Goal: Task Accomplishment & Management: Manage account settings

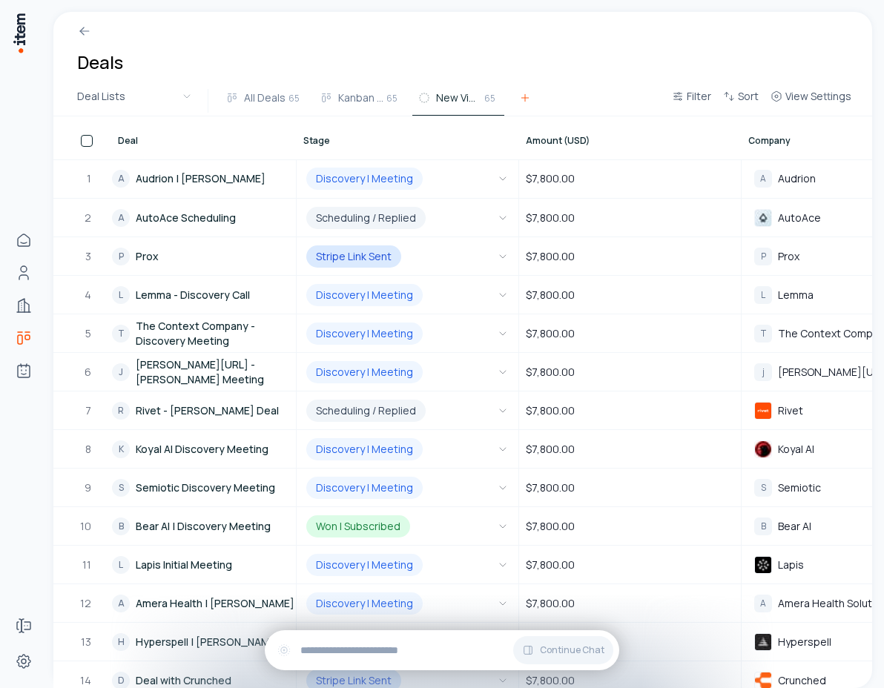
click at [519, 100] on icon at bounding box center [525, 98] width 12 height 12
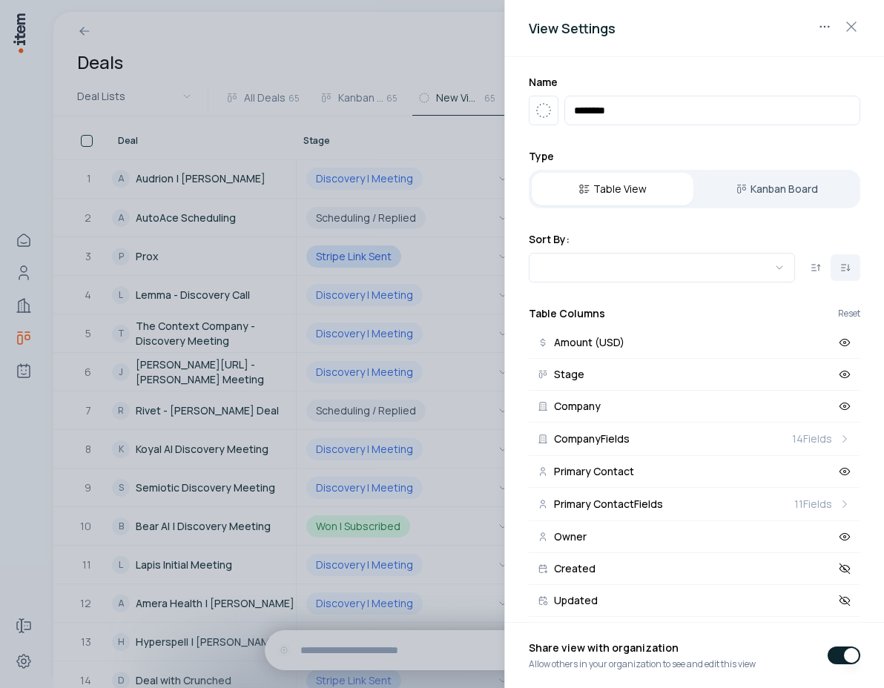
click at [423, 47] on div at bounding box center [442, 344] width 884 height 688
click at [460, 47] on div at bounding box center [442, 344] width 884 height 688
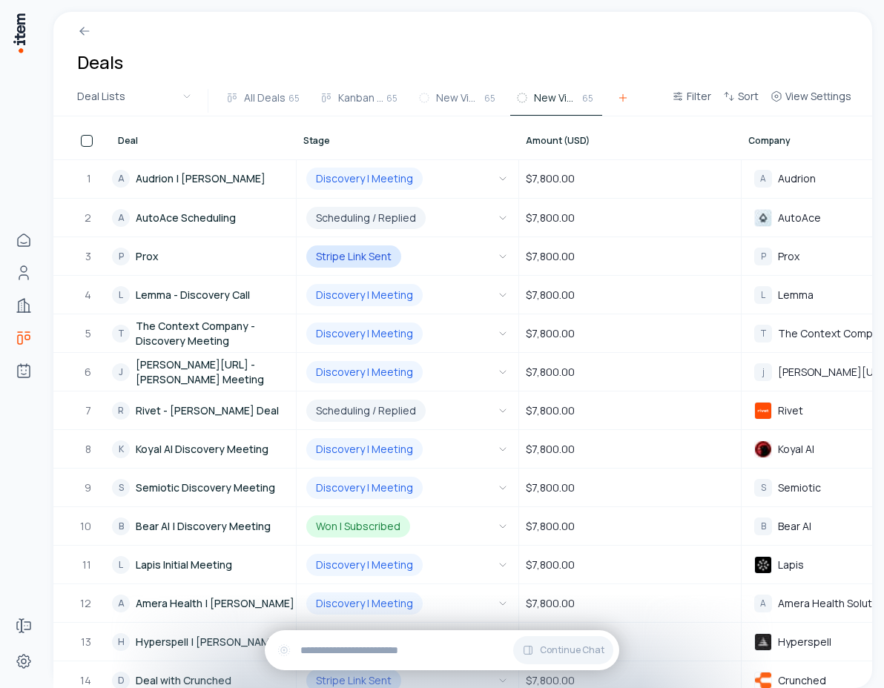
click at [623, 96] on icon at bounding box center [623, 98] width 12 height 12
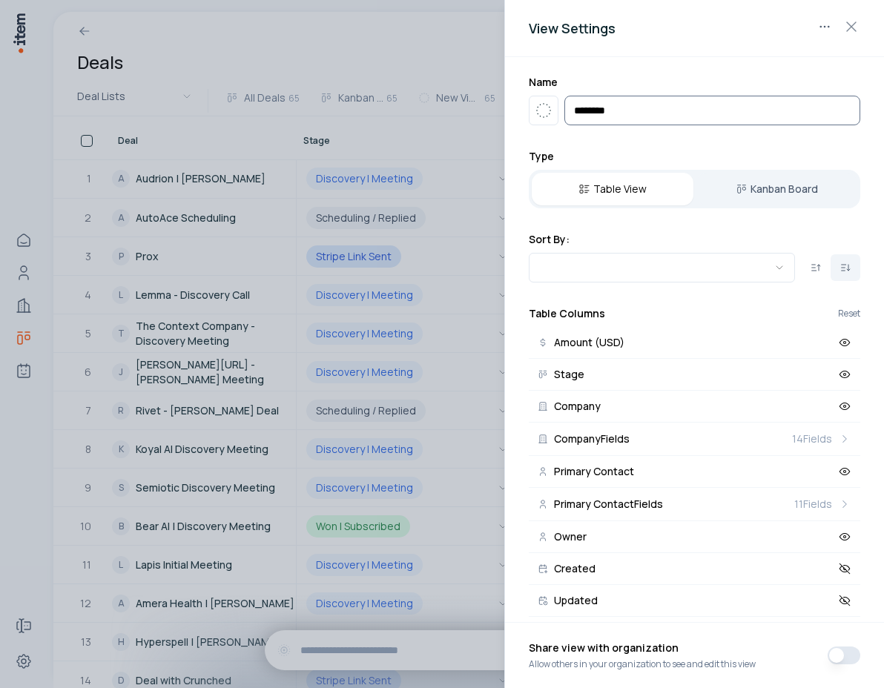
click at [663, 107] on input "********" at bounding box center [712, 111] width 296 height 30
type input "**********"
click at [429, 58] on div at bounding box center [442, 344] width 884 height 688
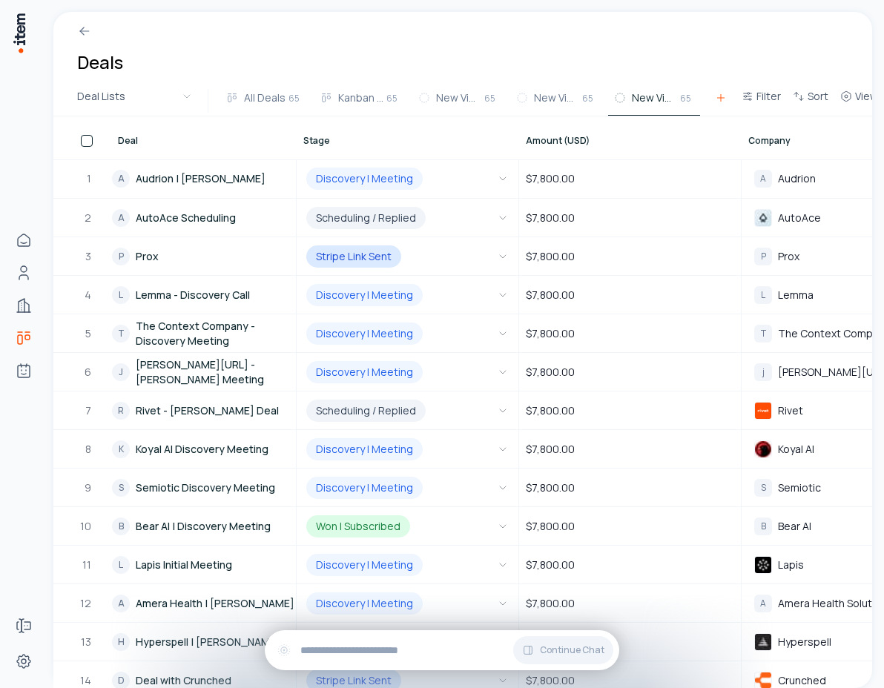
click at [720, 97] on icon at bounding box center [721, 98] width 12 height 12
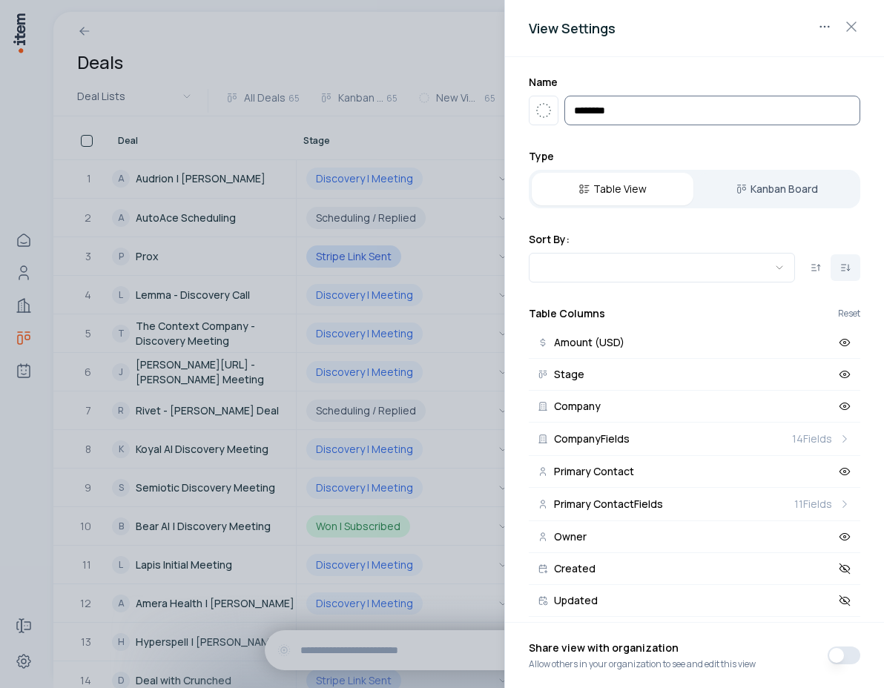
click at [656, 102] on input "**********" at bounding box center [712, 111] width 296 height 30
click at [657, 116] on input "**********" at bounding box center [712, 111] width 296 height 30
type input "**********"
click at [422, 38] on div at bounding box center [442, 344] width 884 height 688
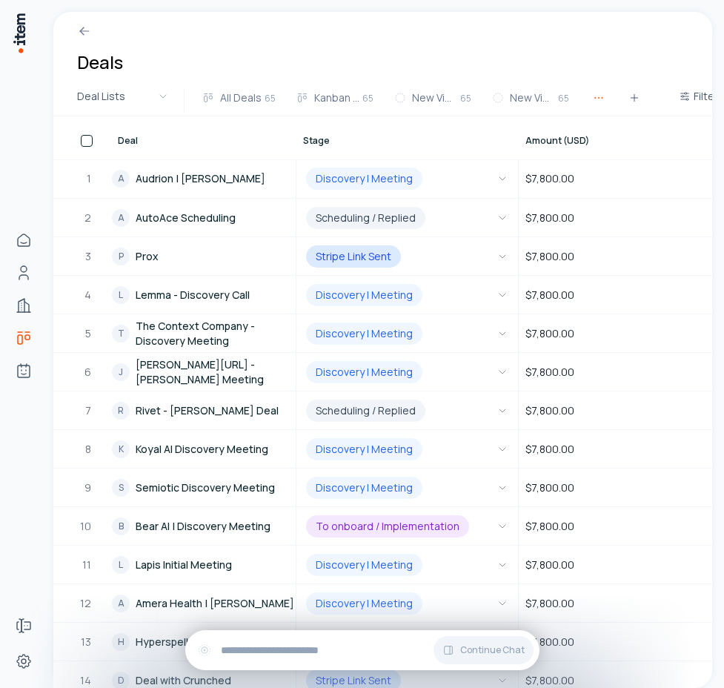
click at [595, 93] on icon "button" at bounding box center [599, 98] width 12 height 12
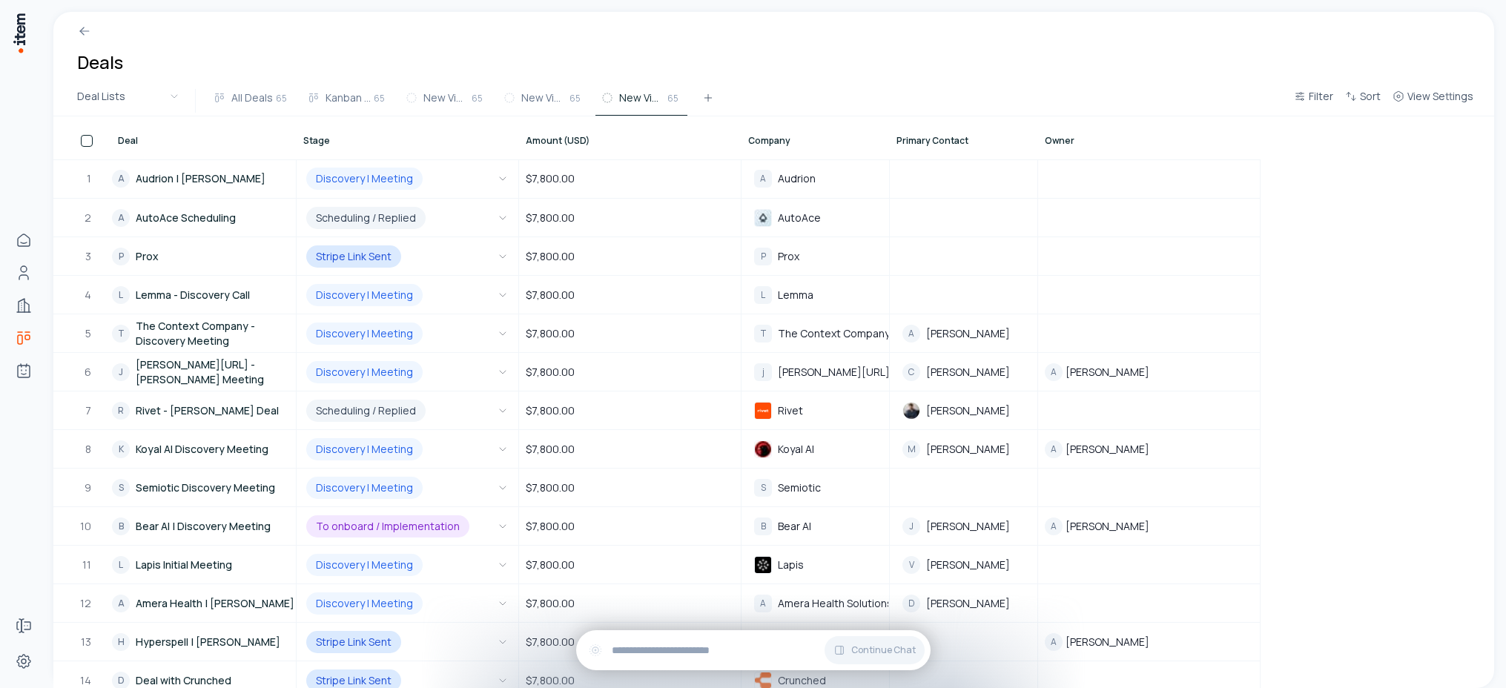
click at [1084, 74] on div "Deals" at bounding box center [773, 49] width 1441 height 74
click at [1442, 100] on span "View Settings" at bounding box center [1440, 96] width 66 height 15
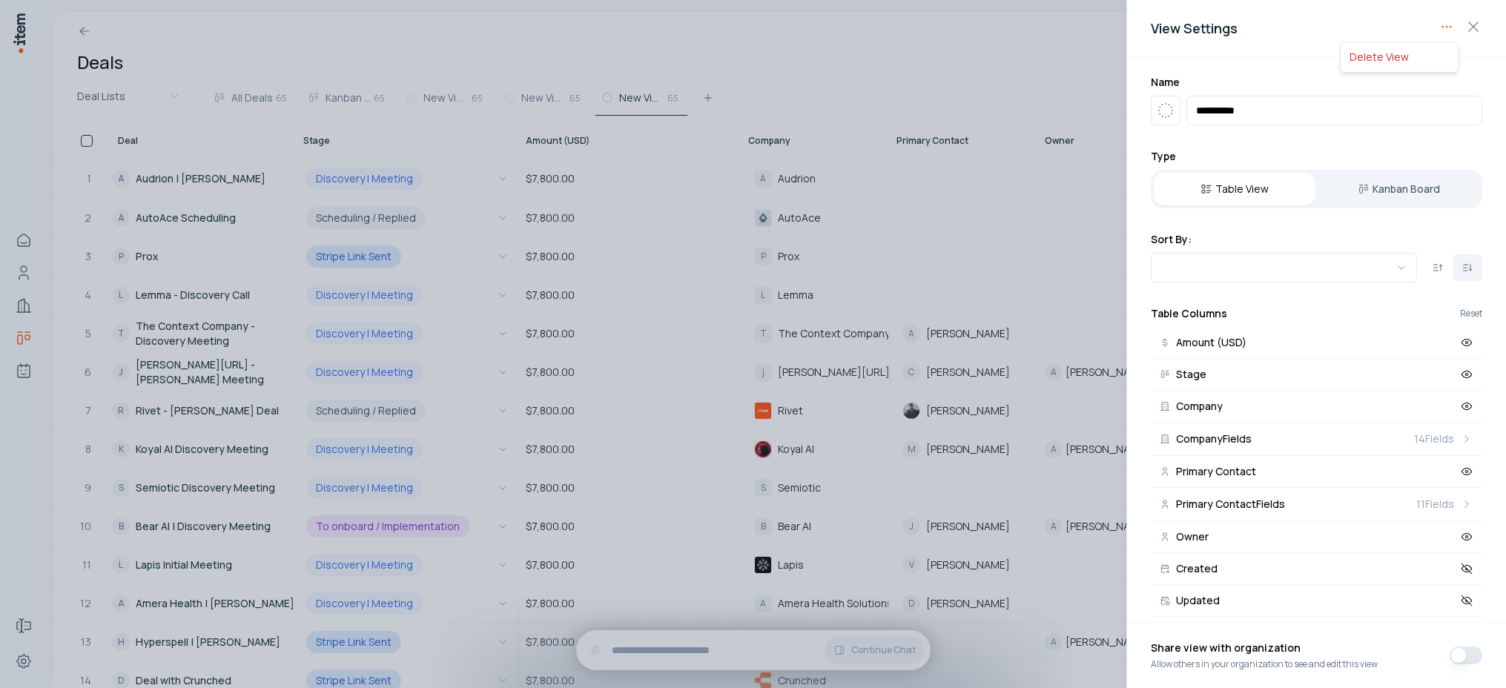
click at [1441, 27] on body "Home Contacts Companies Deals Agents Forms Settings Deals Deal Lists All Deals …" at bounding box center [753, 344] width 1506 height 688
click at [1395, 58] on div "Delete View" at bounding box center [1398, 57] width 111 height 24
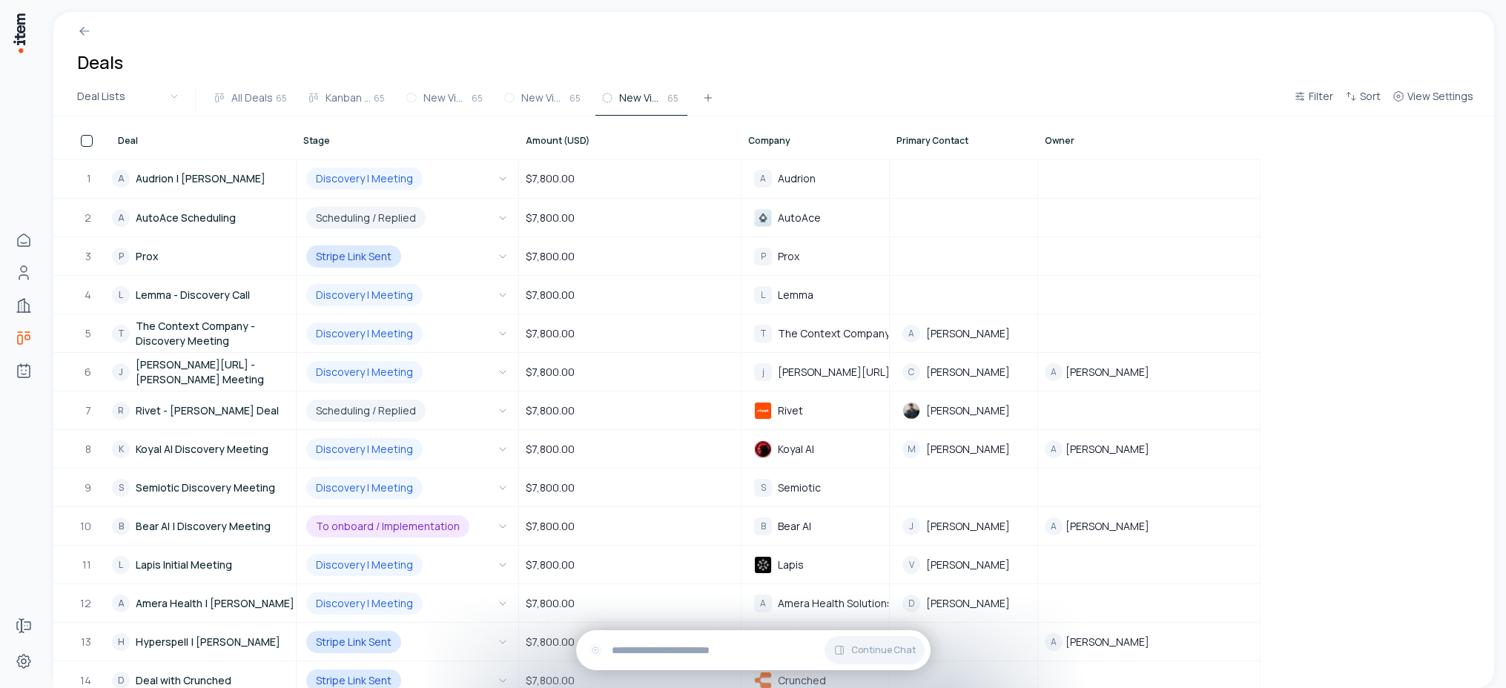
click at [1020, 76] on div "Deals" at bounding box center [773, 49] width 1441 height 74
click at [1429, 93] on span "View Settings" at bounding box center [1440, 96] width 66 height 15
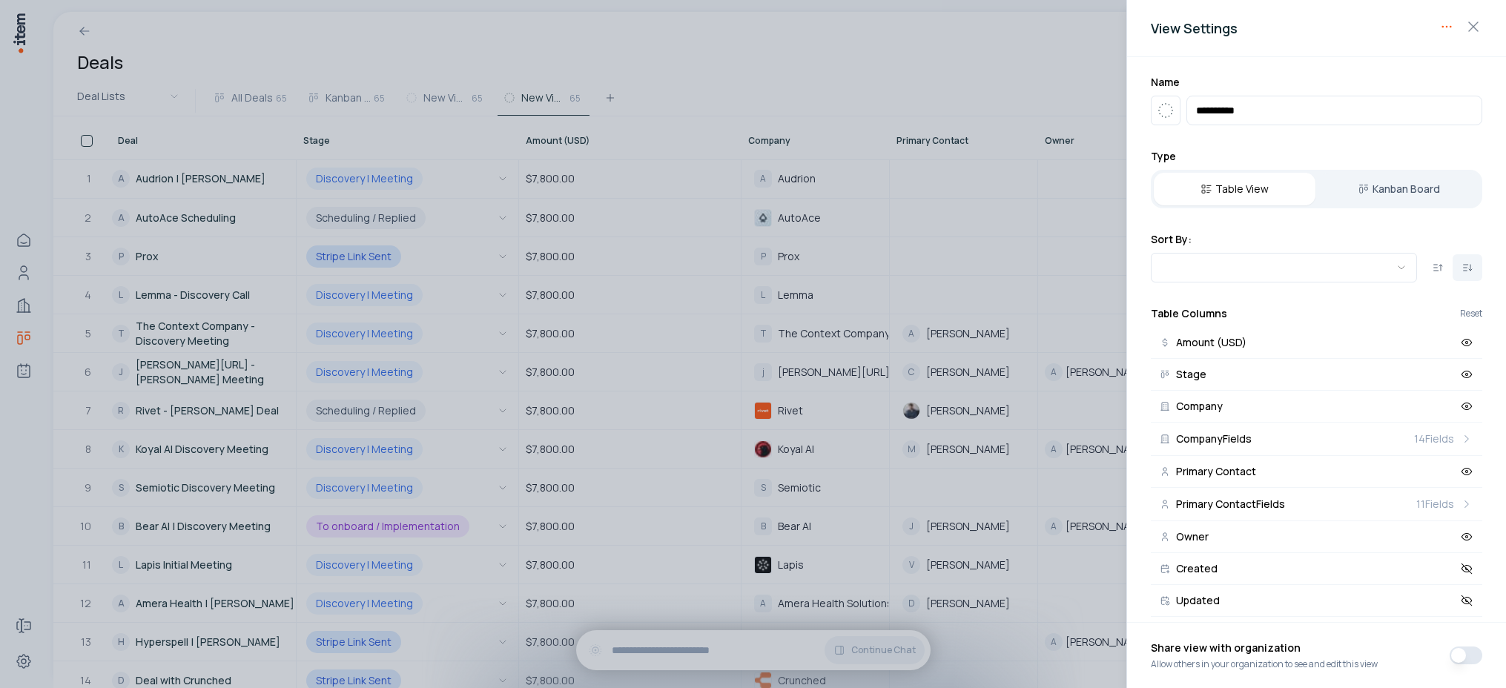
click at [1447, 28] on body "Home Contacts Companies Deals Agents Forms Settings Deals Deal Lists All Deals …" at bounding box center [753, 344] width 1506 height 688
click at [1373, 59] on div "Delete View" at bounding box center [1398, 57] width 111 height 24
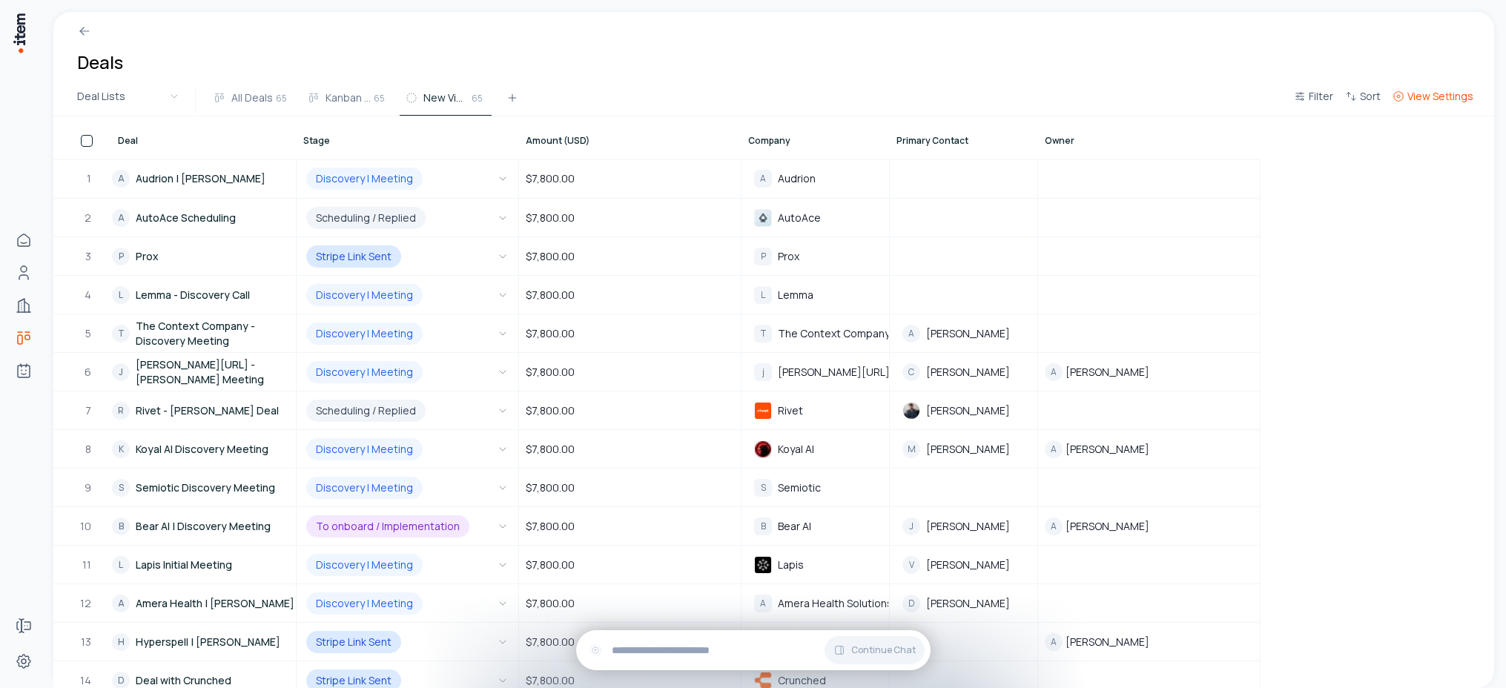
click at [1439, 105] on button "View Settings" at bounding box center [1432, 100] width 93 height 27
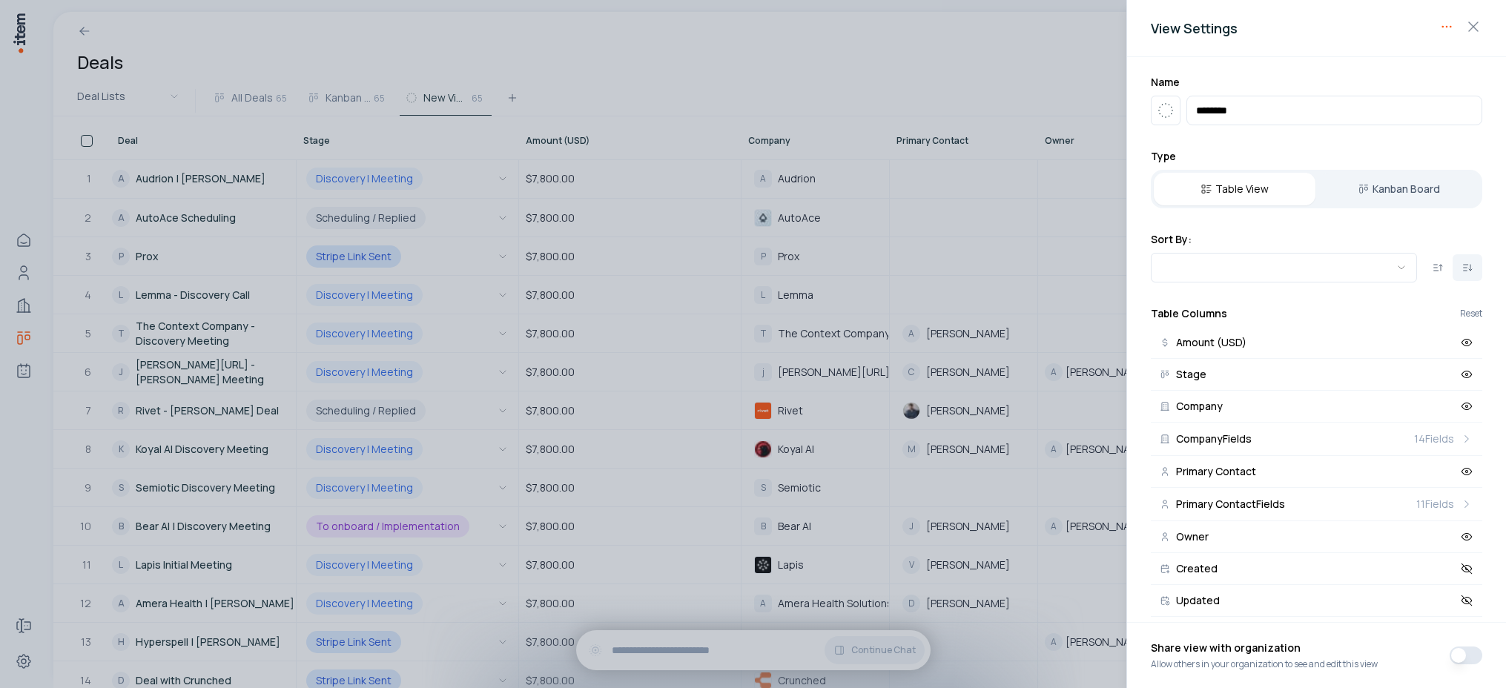
click at [1445, 27] on body "Home Contacts Companies Deals Agents Forms Settings Deals Deal Lists All Deals …" at bounding box center [753, 344] width 1506 height 688
click at [1404, 56] on div "Delete View" at bounding box center [1398, 57] width 111 height 24
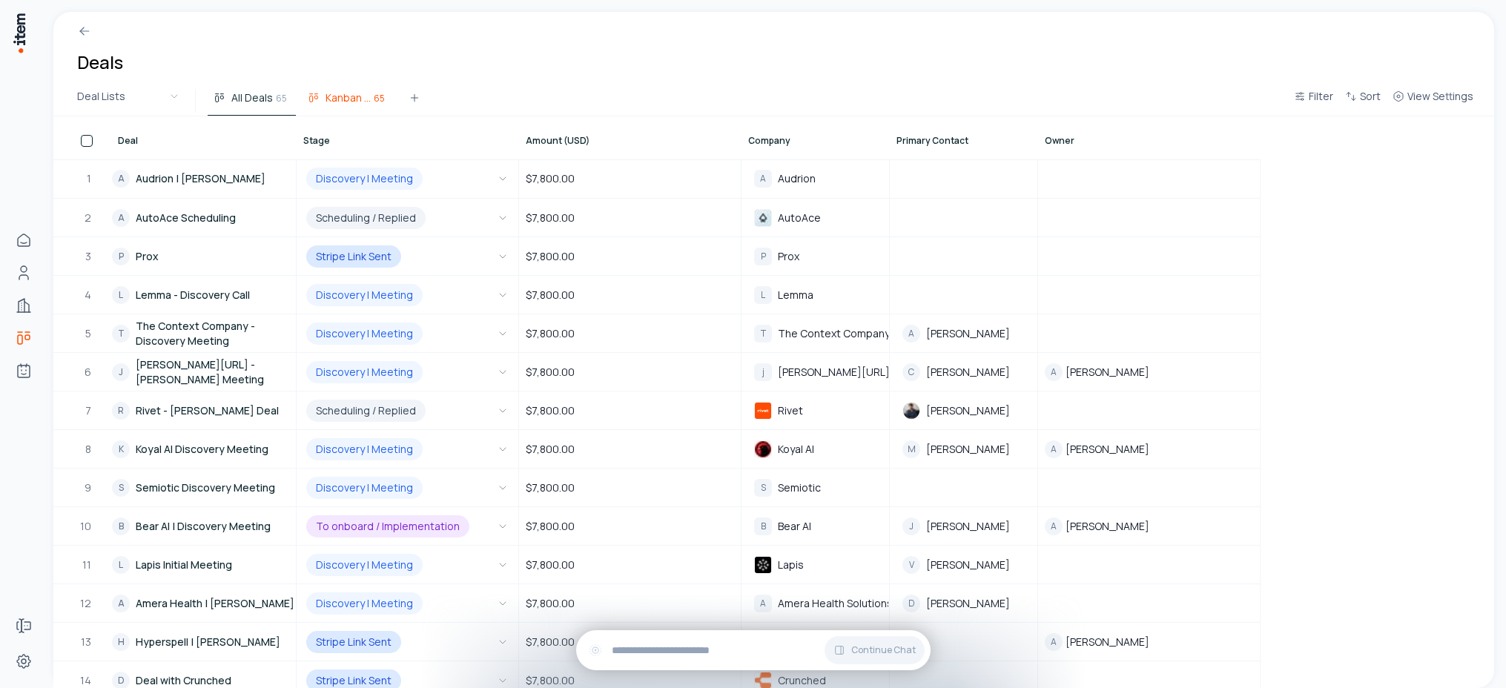
click at [348, 91] on span "Kanban Board" at bounding box center [347, 97] width 45 height 15
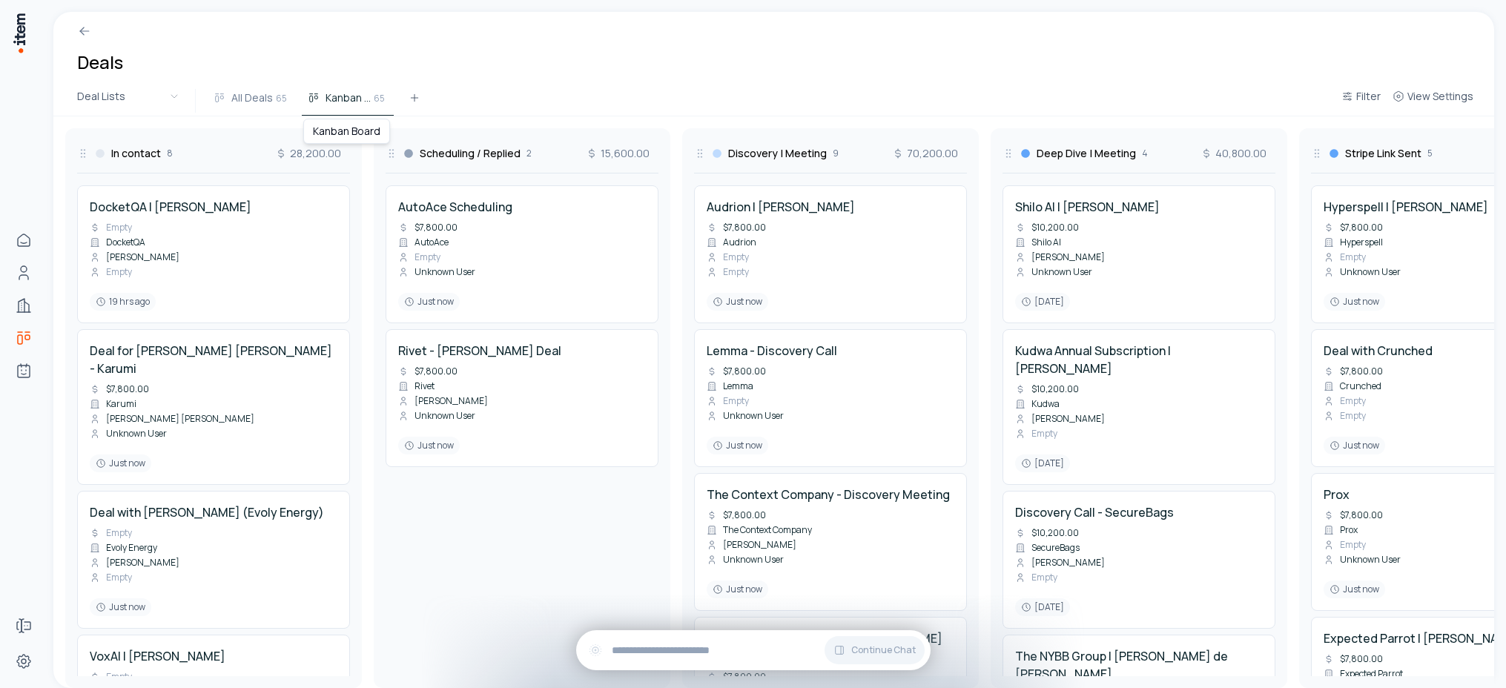
click at [440, 39] on div "Deals" at bounding box center [773, 49] width 1441 height 74
